Goal: Book appointment/travel/reservation

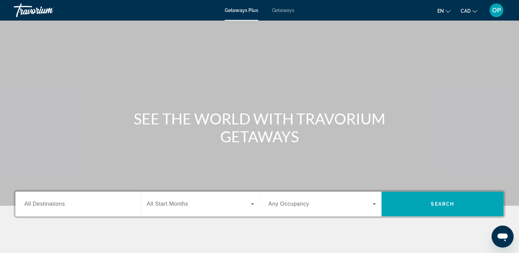
click at [52, 205] on span "All Destinations" at bounding box center [44, 204] width 40 height 6
click at [52, 205] on input "Destination All Destinations" at bounding box center [78, 204] width 108 height 8
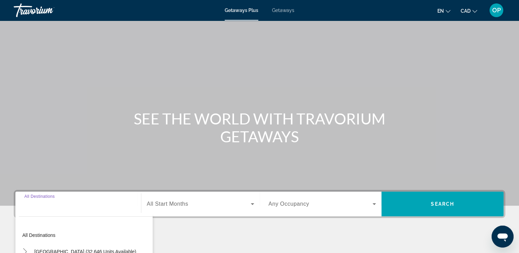
scroll to position [117, 0]
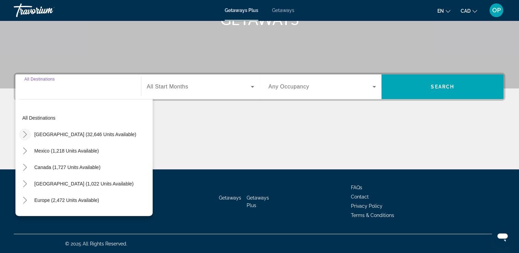
click at [23, 133] on icon "Toggle United States (32,646 units available)" at bounding box center [25, 134] width 7 height 7
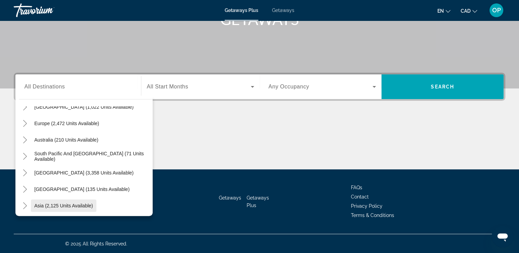
scroll to position [684, 0]
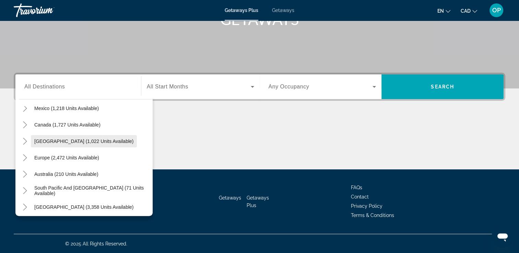
click at [64, 140] on span "[GEOGRAPHIC_DATA] (1,022 units available)" at bounding box center [83, 140] width 99 height 5
type input "**********"
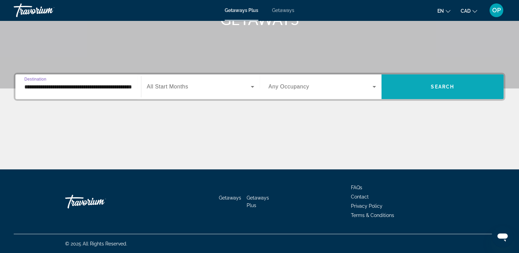
click at [444, 88] on span "Search" at bounding box center [442, 86] width 23 height 5
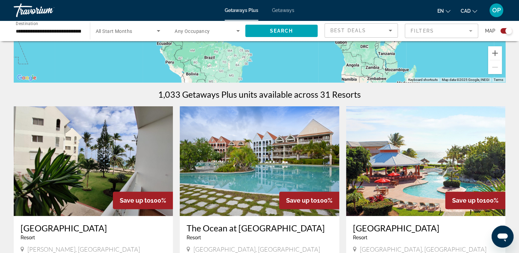
scroll to position [240, 0]
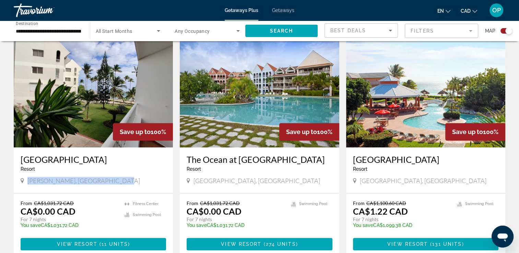
drag, startPoint x: 59, startPoint y: 174, endPoint x: 120, endPoint y: 187, distance: 62.5
click at [120, 187] on div "[GEOGRAPHIC_DATA] - This is an adults only resort [PERSON_NAME], [GEOGRAPHIC_DA…" at bounding box center [93, 170] width 159 height 46
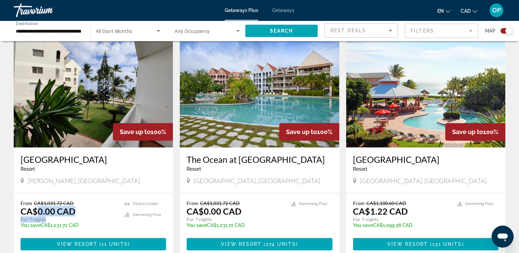
drag, startPoint x: 36, startPoint y: 212, endPoint x: 89, endPoint y: 219, distance: 52.9
click at [89, 219] on div "From CA$1,031.72 CAD CA$0.00 CAD For 7 nights You save CA$1,031.72 CAD temp" at bounding box center [69, 216] width 97 height 33
drag, startPoint x: 89, startPoint y: 219, endPoint x: 92, endPoint y: 215, distance: 5.4
click at [92, 215] on div "From CA$1,031.72 CAD CA$0.00 CAD For 7 nights You save CA$1,031.72 CAD temp" at bounding box center [69, 216] width 97 height 33
drag, startPoint x: 200, startPoint y: 212, endPoint x: 243, endPoint y: 218, distance: 42.9
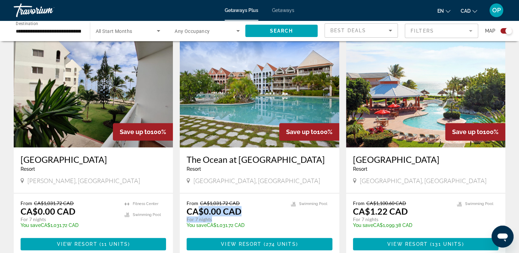
click at [243, 218] on div "From CA$1,031.72 CAD CA$0.00 CAD For 7 nights You save CA$1,031.72 CAD temp" at bounding box center [234, 216] width 97 height 33
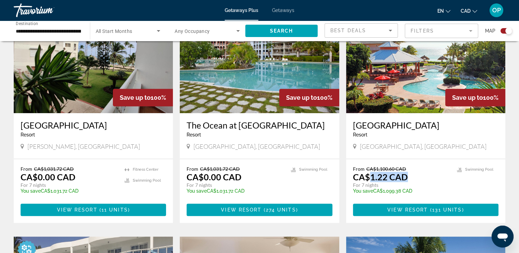
drag, startPoint x: 369, startPoint y: 178, endPoint x: 409, endPoint y: 178, distance: 39.8
click at [409, 178] on div "From CA$1,100.60 CAD CA$1.22 CAD For 7 nights You save CA$1,099.38 CAD temp" at bounding box center [401, 182] width 97 height 33
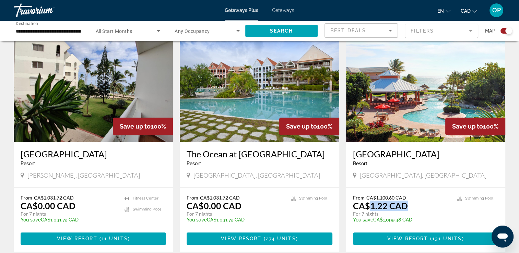
scroll to position [211, 0]
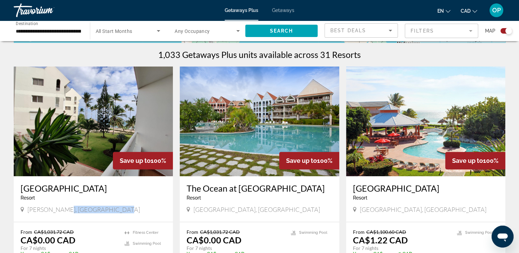
drag, startPoint x: 58, startPoint y: 209, endPoint x: 142, endPoint y: 208, distance: 83.6
click at [142, 208] on div "[PERSON_NAME], [GEOGRAPHIC_DATA]" at bounding box center [93, 210] width 145 height 8
